Goal: Task Accomplishment & Management: Use online tool/utility

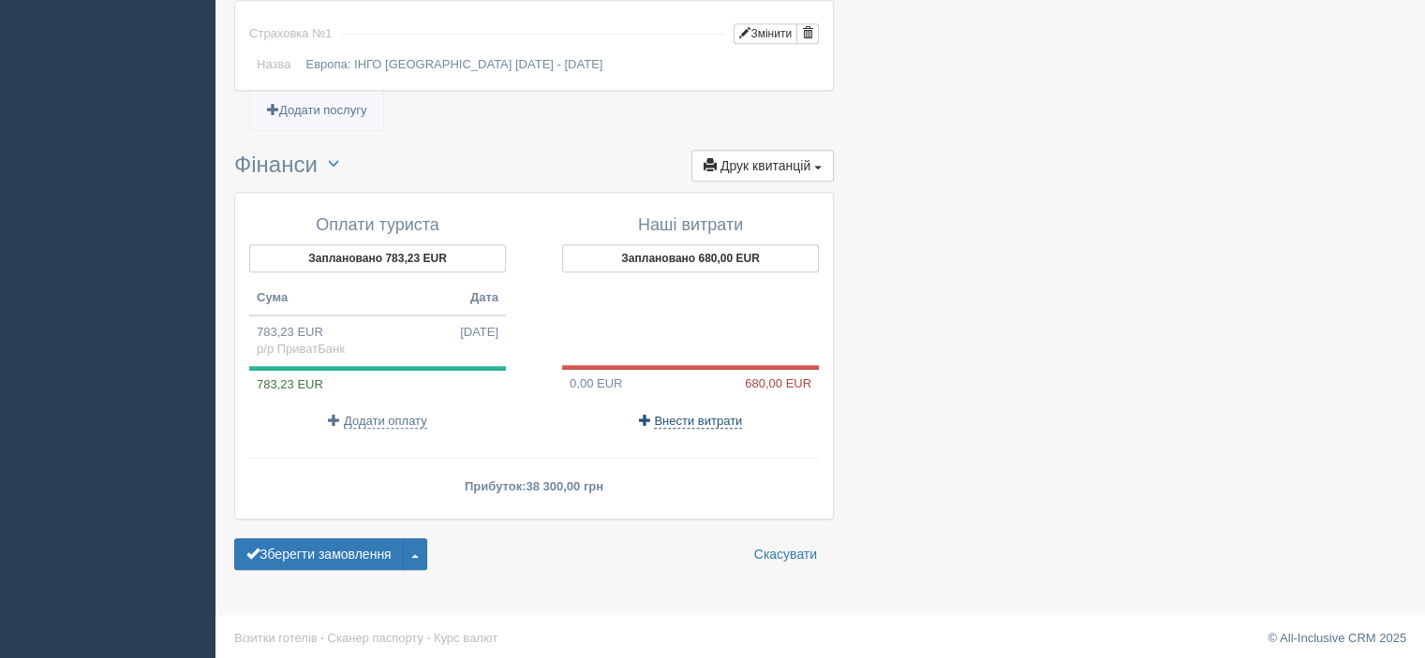
click at [702, 414] on span "Внести витрати" at bounding box center [698, 421] width 88 height 15
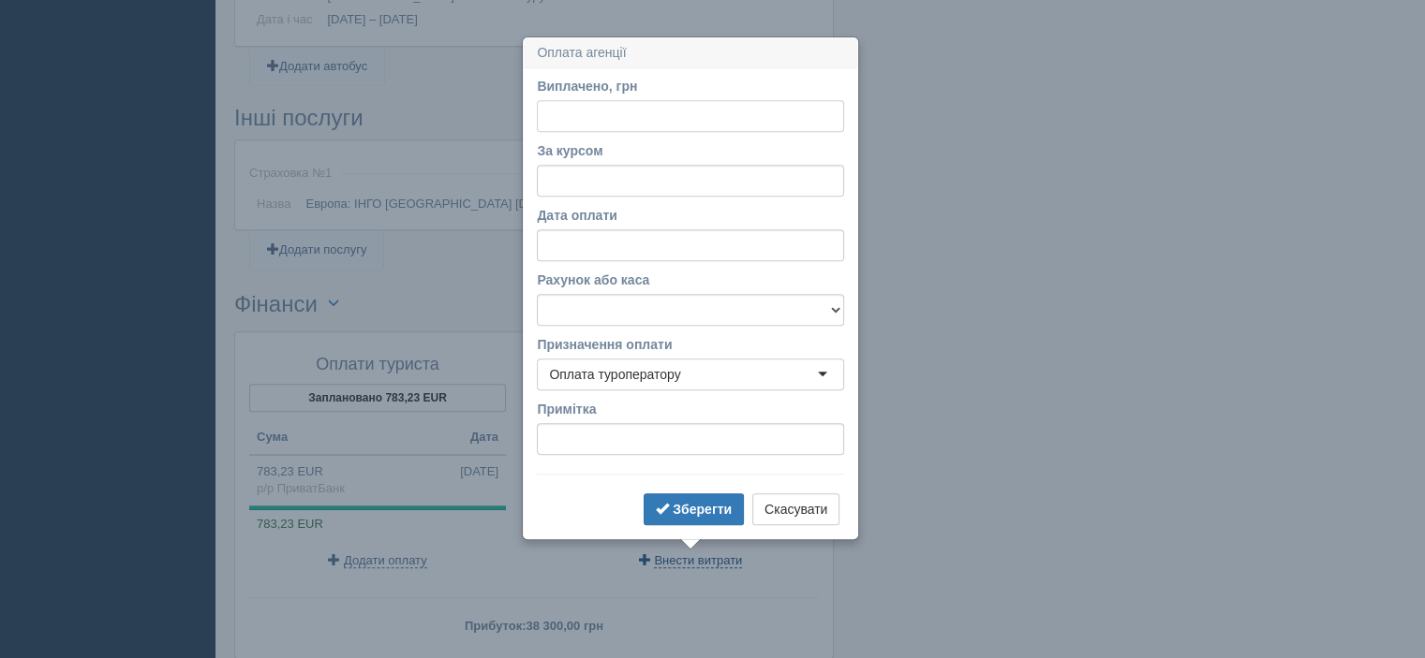
scroll to position [864, 0]
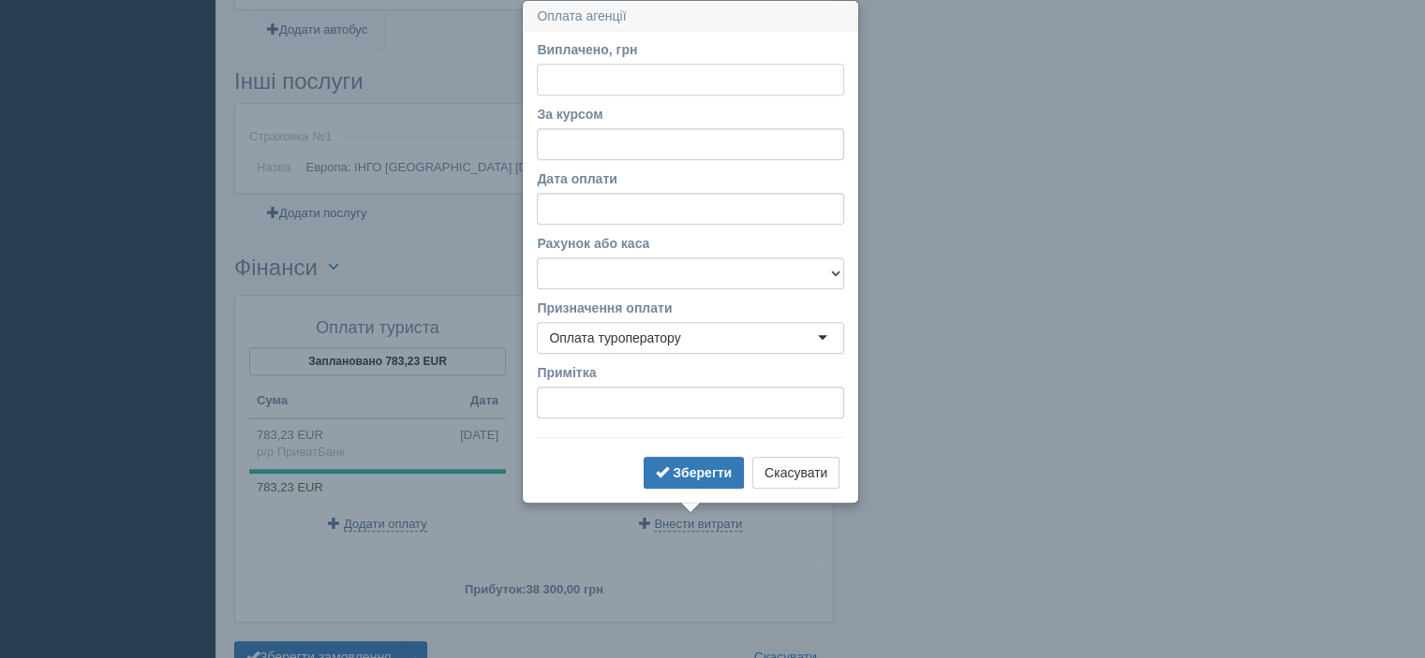
click at [604, 81] on input "Виплачено, грн" at bounding box center [690, 80] width 307 height 32
type input "33252"
click at [597, 145] on input "За курсом" at bounding box center [690, 144] width 307 height 32
type input "48.9"
click at [619, 276] on select "каса Бориспіль каса БЦ р/р МоноБанк р/р ПриватБанк" at bounding box center [690, 274] width 307 height 32
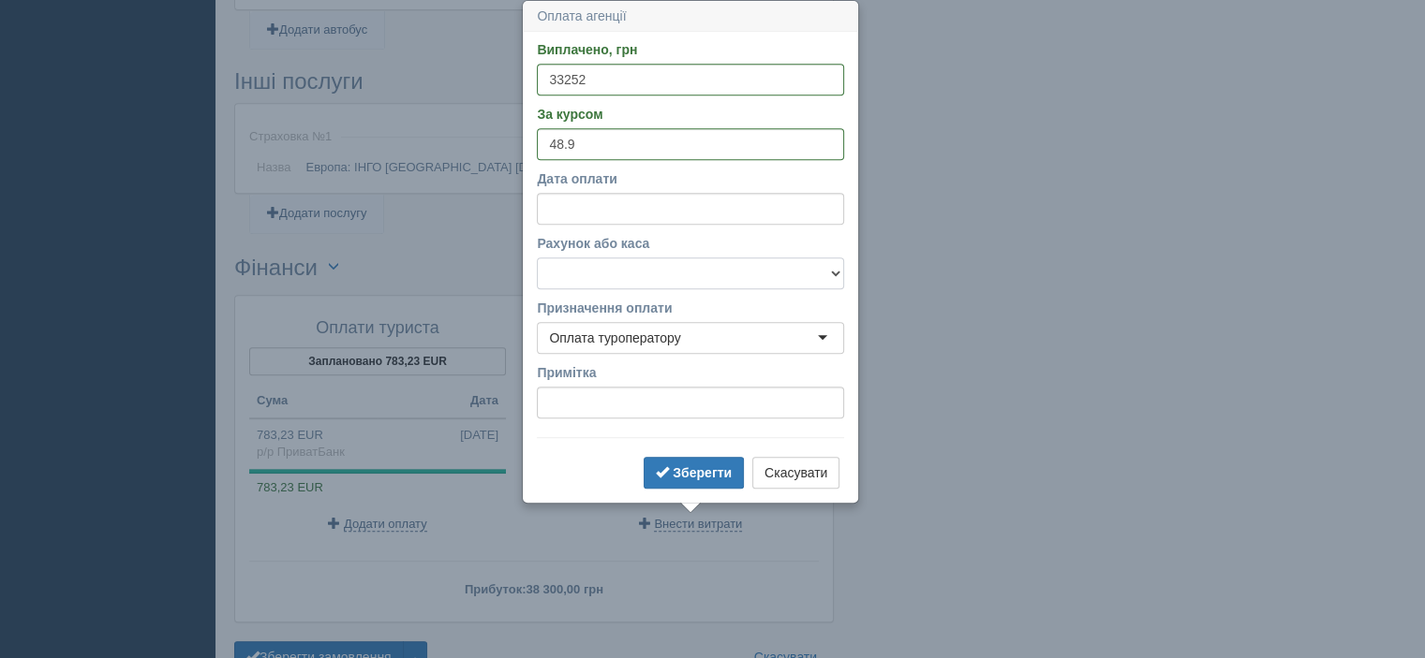
select select "250"
click at [537, 258] on select "каса Бориспіль каса БЦ р/р МоноБанк р/р ПриватБанк" at bounding box center [690, 274] width 307 height 32
click at [689, 465] on b "Зберегти" at bounding box center [701, 472] width 59 height 15
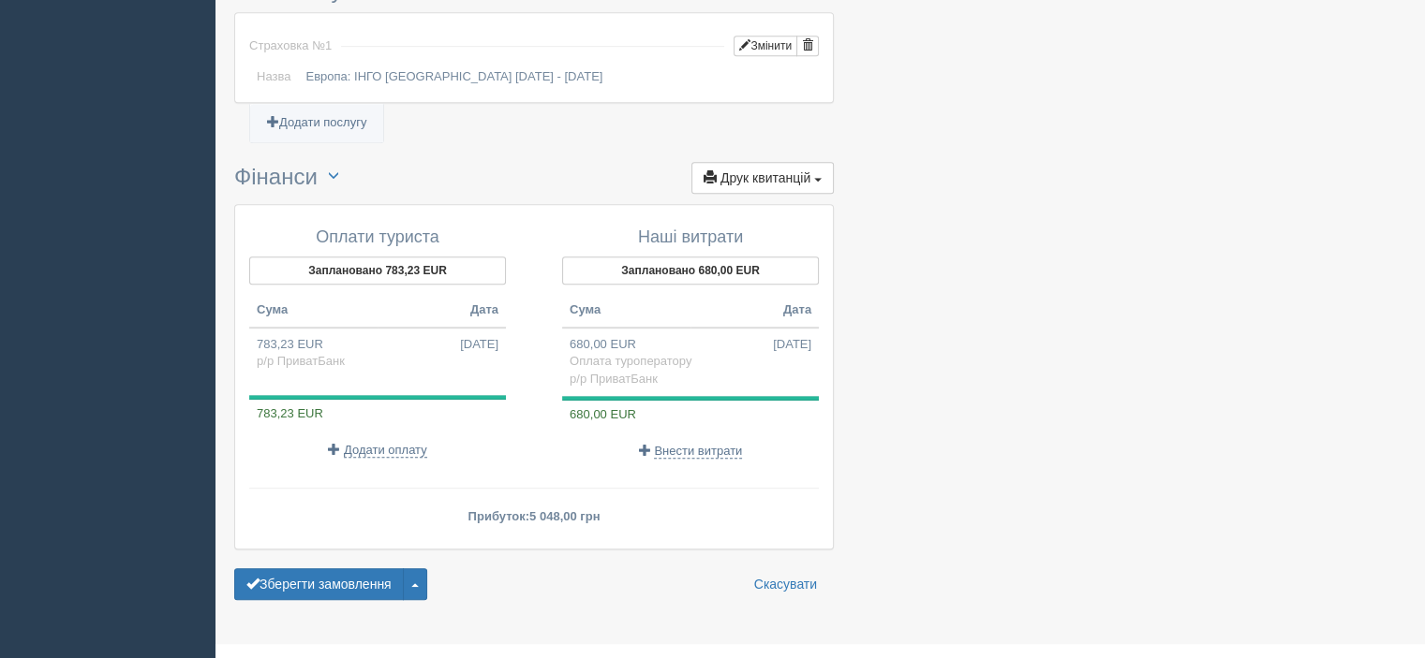
scroll to position [962, 0]
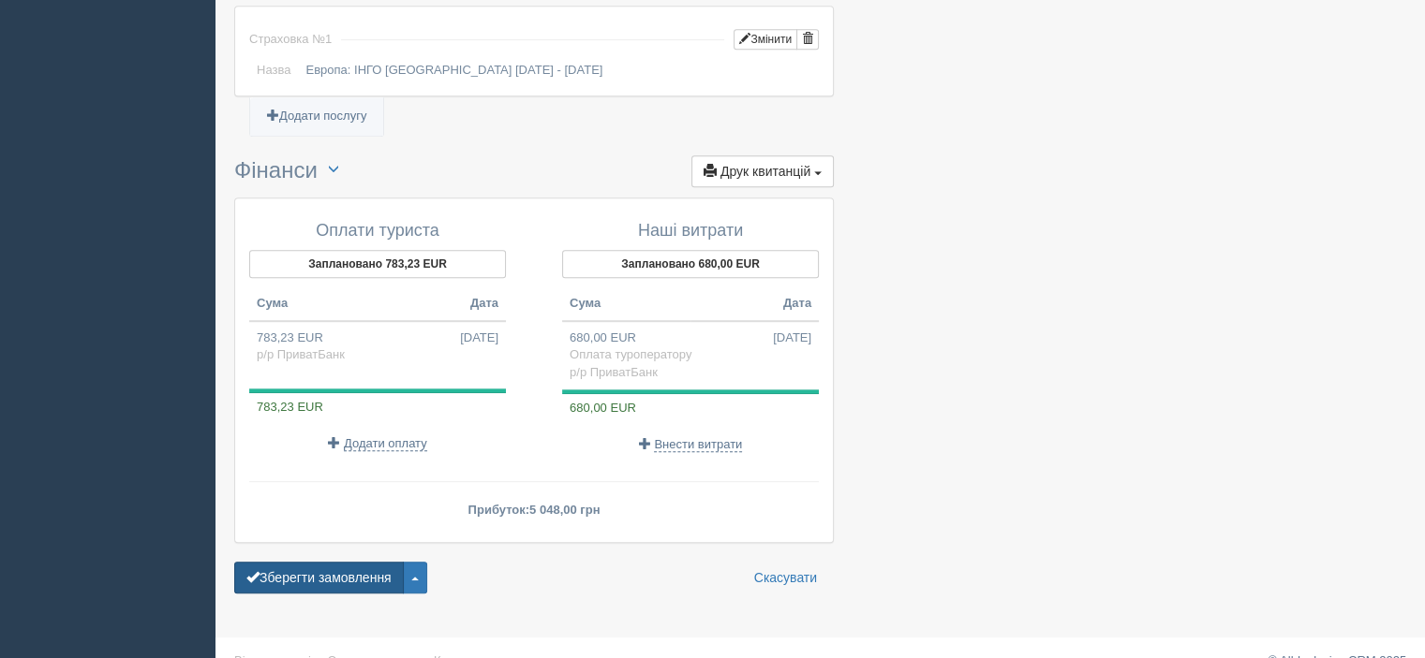
click at [334, 569] on button "Зберегти замовлення" at bounding box center [319, 578] width 170 height 32
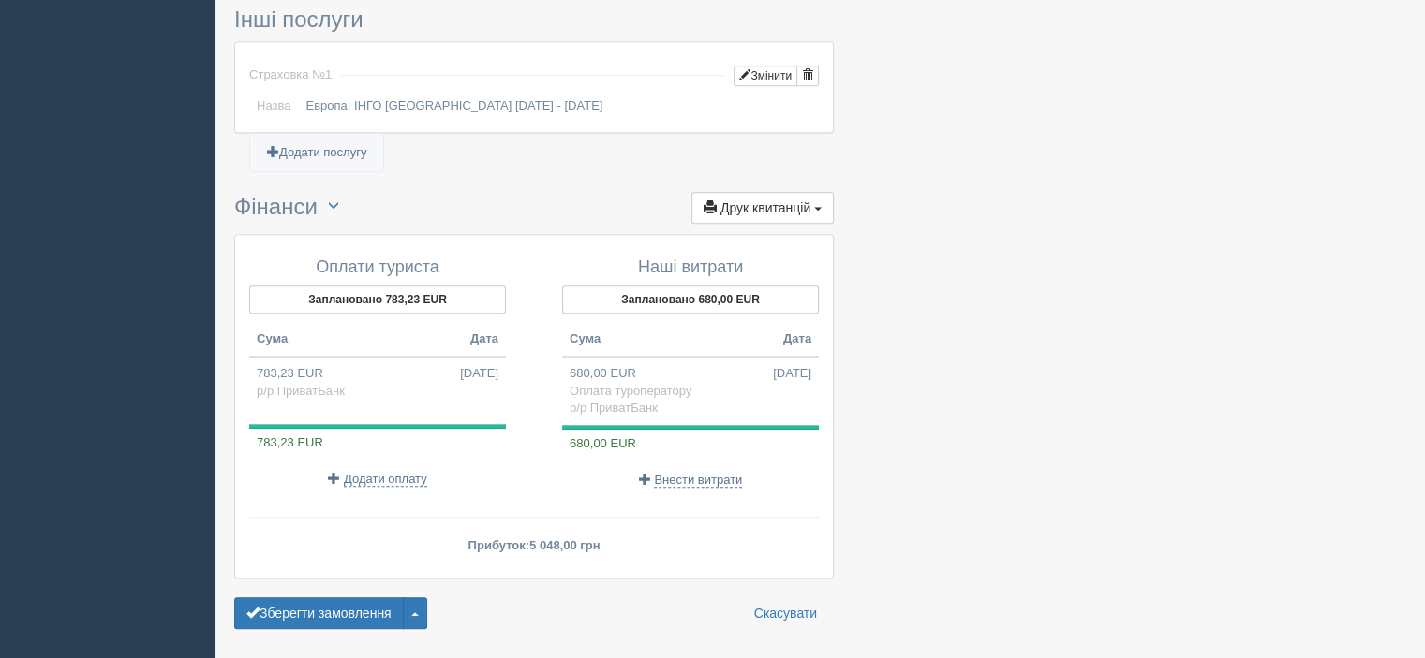
scroll to position [1042, 0]
